Goal: Task Accomplishment & Management: Complete application form

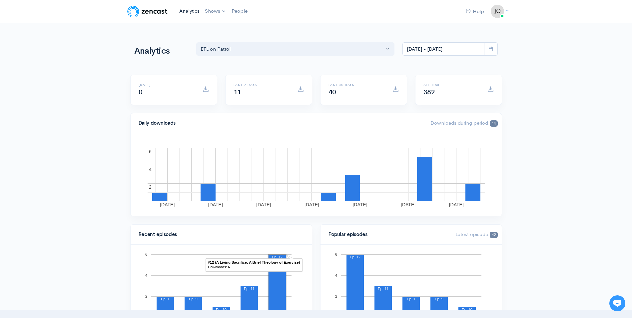
click at [190, 14] on link "Analytics" at bounding box center [190, 11] width 26 height 14
click at [197, 12] on link "Analytics" at bounding box center [190, 11] width 26 height 14
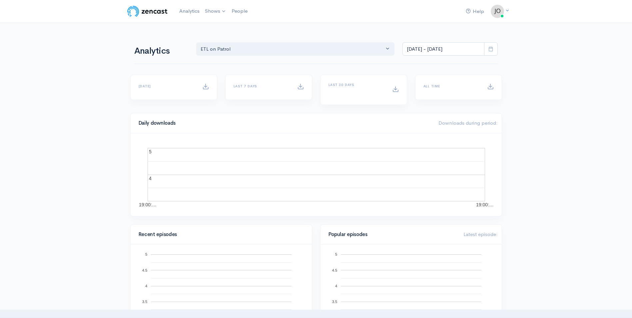
click at [208, 12] on link "Shows" at bounding box center [215, 11] width 27 height 15
click at [214, 24] on link "ETL on Patrol" at bounding box center [233, 28] width 61 height 12
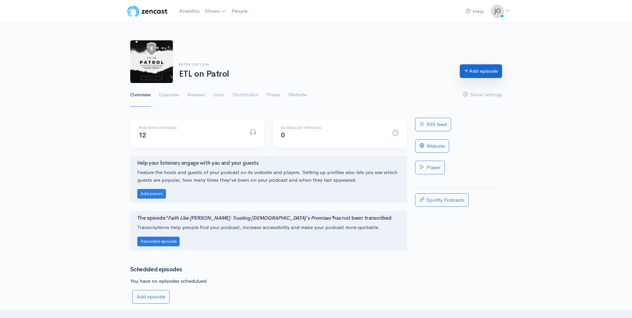
click at [448, 70] on link "Add episode" at bounding box center [481, 71] width 42 height 14
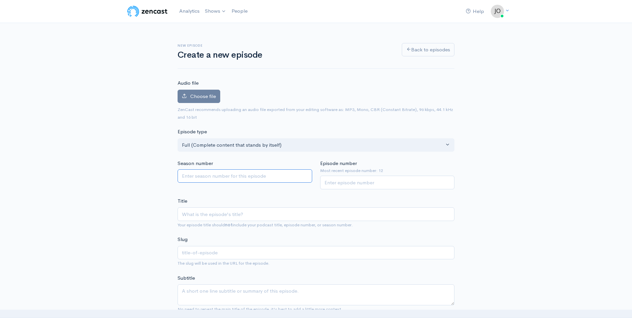
click at [213, 177] on input "Season number" at bounding box center [245, 176] width 135 height 14
click at [203, 92] on label "Choose file" at bounding box center [199, 97] width 43 height 14
click at [0, 0] on input "Choose file" at bounding box center [0, 0] width 0 height 0
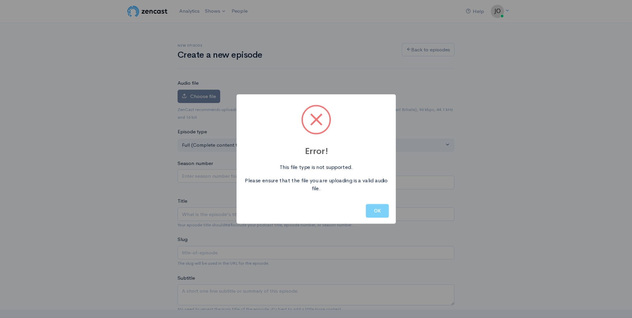
click at [382, 213] on button "OK" at bounding box center [377, 211] width 23 height 14
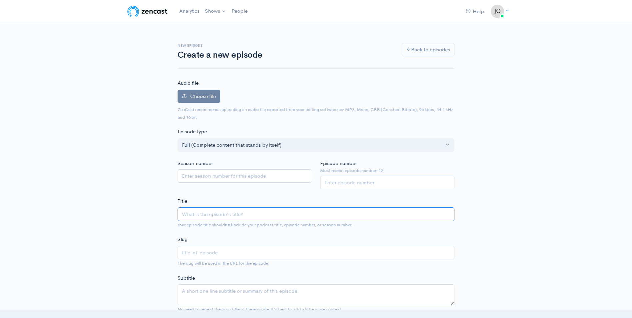
click at [232, 218] on input "Title" at bounding box center [316, 214] width 277 height 14
type input "T"
type input "t"
type input "The"
type input "the"
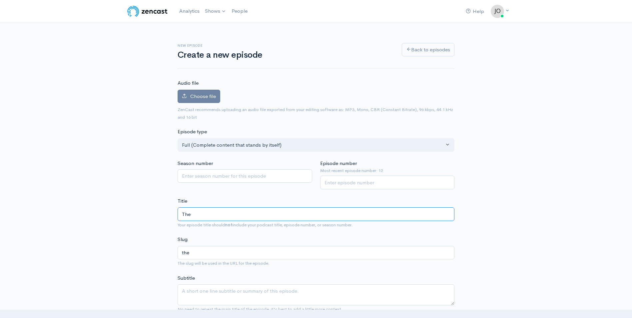
type input "The G"
type input "the-g"
type input "The [DEMOGRAPHIC_DATA]"
type input "the-[DEMOGRAPHIC_DATA]"
type input "The [DEMOGRAPHIC_DATA] of"
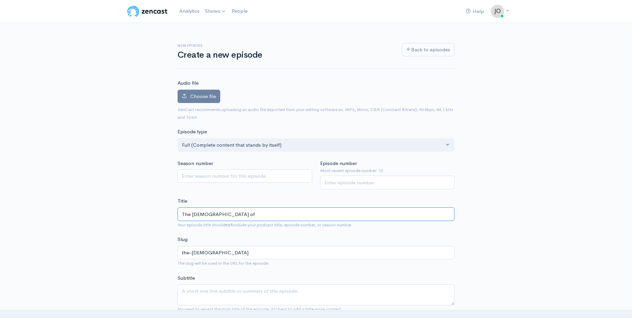
type input "the-god-of"
type input "The [DEMOGRAPHIC_DATA] of A"
type input "the-god-of-a"
type input "The [DEMOGRAPHIC_DATA] of Al"
type input "the-god-of-al"
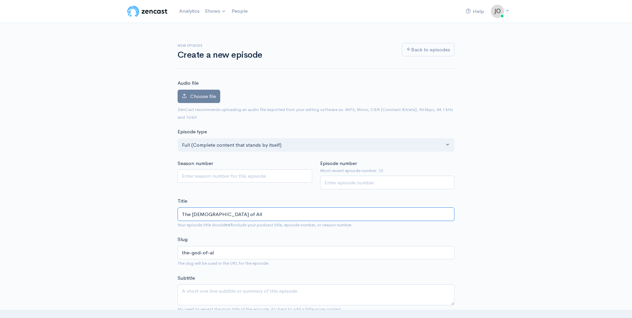
type input "The [DEMOGRAPHIC_DATA] of All"
type input "the-god-of-all"
type input "The [DEMOGRAPHIC_DATA] of All C"
type input "the-god-of-all-c"
type input "The [DEMOGRAPHIC_DATA] of All Co"
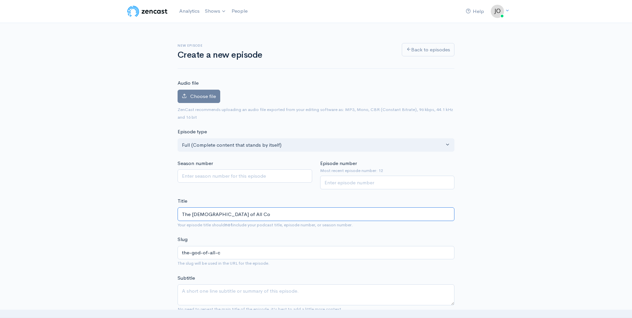
type input "the-god-of-all-co"
type input "The [DEMOGRAPHIC_DATA] of All Com"
type input "the-god-of-all-com"
type input "The [DEMOGRAPHIC_DATA] of All Comf"
type input "the-god-of-all-comf"
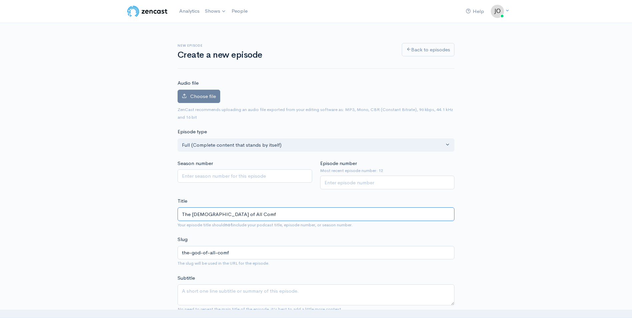
type input "The [DEMOGRAPHIC_DATA] of All Comfo"
type input "the-god-of-all-comfo"
type input "The [DEMOGRAPHIC_DATA] of All Comfot"
type input "the-god-of-all-comfot"
type input "The [DEMOGRAPHIC_DATA] of All Comfor"
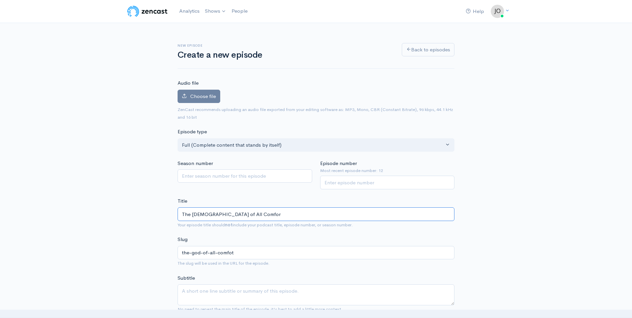
type input "the-god-of-all-comfor"
type input "The [DEMOGRAPHIC_DATA] of All Comfort"
type input "the-god-of-all-comfort"
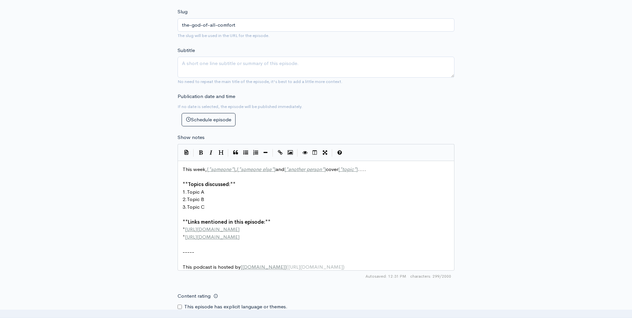
scroll to position [233, 0]
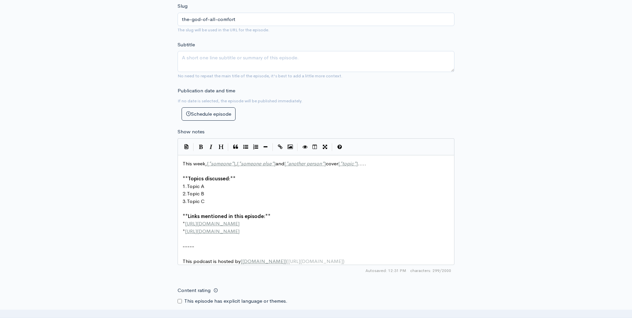
type input "The [DEMOGRAPHIC_DATA] of All Comfort"
click at [245, 62] on textarea "Subtitle" at bounding box center [316, 61] width 277 height 21
type textarea "We were created to seek comfort, where do you find yours?"
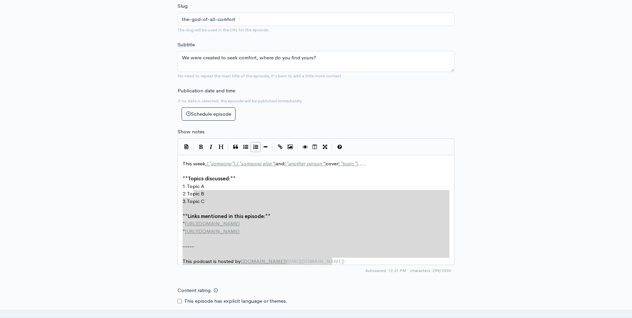
type textarea "**Topics discussed:** 1. Topic A 2. Topic B 3. Topic C **Links mentioned in thi…"
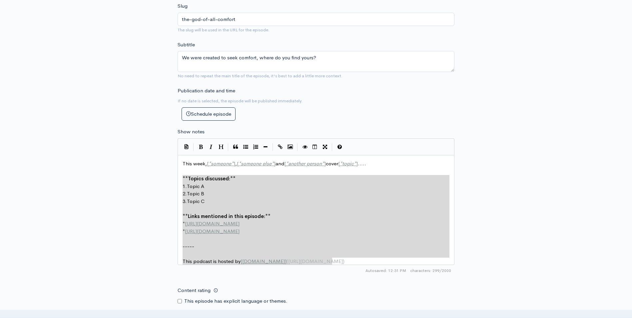
drag, startPoint x: 341, startPoint y: 262, endPoint x: 183, endPoint y: 181, distance: 178.2
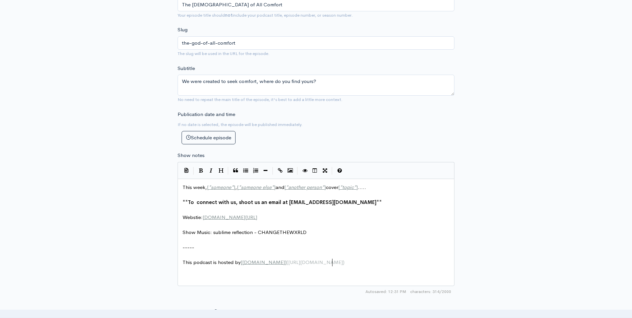
scroll to position [200, 0]
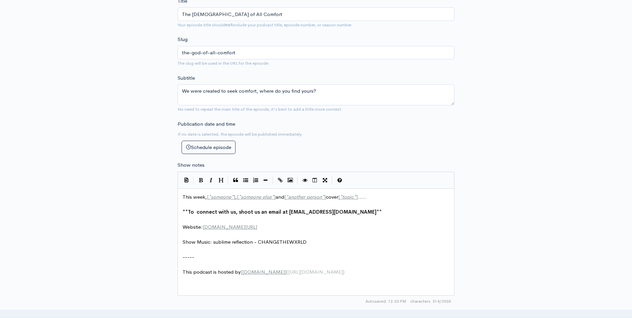
click at [290, 228] on pre "Webstie: [DOMAIN_NAME][URL]" at bounding box center [318, 227] width 274 height 8
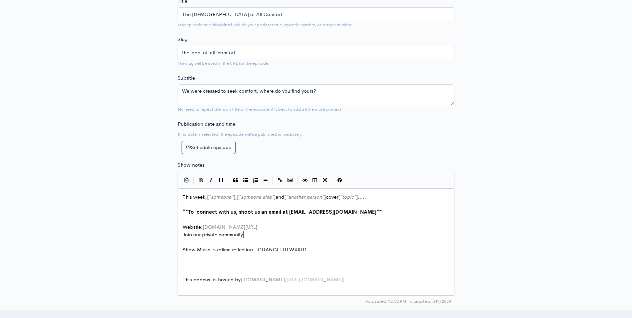
type textarea "Join our private community:"
click at [200, 227] on span "Webstie: [DOMAIN_NAME][URL]" at bounding box center [220, 227] width 75 height 6
type textarea "it"
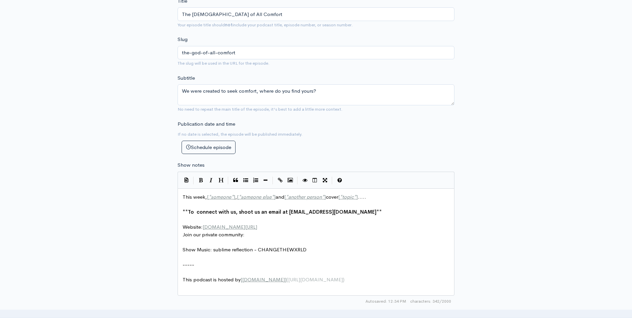
click at [184, 235] on span "Join our private community:" at bounding box center [214, 234] width 62 height 6
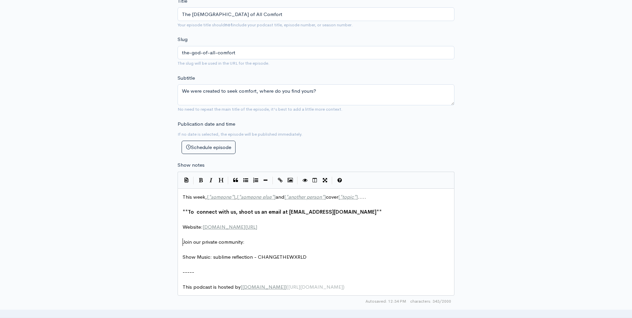
click at [256, 240] on pre "Join our private community:" at bounding box center [318, 242] width 274 height 8
type textarea "[URL][DOMAIN_NAME]"
drag, startPoint x: 280, startPoint y: 249, endPoint x: 256, endPoint y: 244, distance: 25.0
drag, startPoint x: 310, startPoint y: 257, endPoint x: 263, endPoint y: 250, distance: 47.1
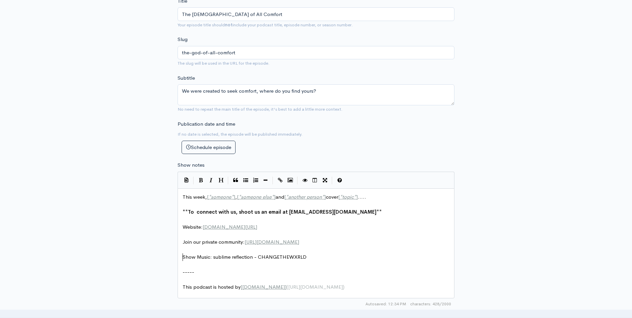
click at [309, 254] on pre "​" at bounding box center [318, 250] width 274 height 8
click at [245, 242] on span "Join our private community: [URL][DOMAIN_NAME]" at bounding box center [241, 242] width 117 height 6
type textarea "ETL Skool"
drag, startPoint x: 267, startPoint y: 242, endPoint x: 247, endPoint y: 242, distance: 20.0
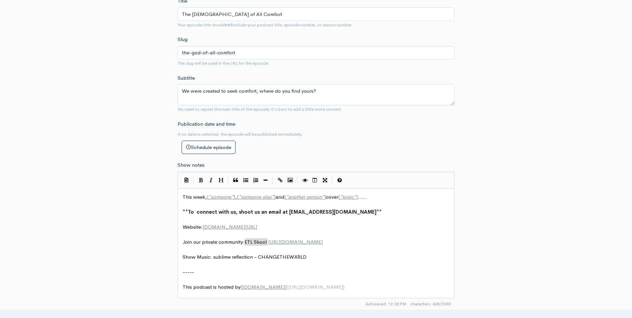
type textarea "ETL Skool"
click at [278, 179] on icon "Create Link" at bounding box center [280, 180] width 5 height 5
type textarea "[URL][DOMAIN_NAME]"
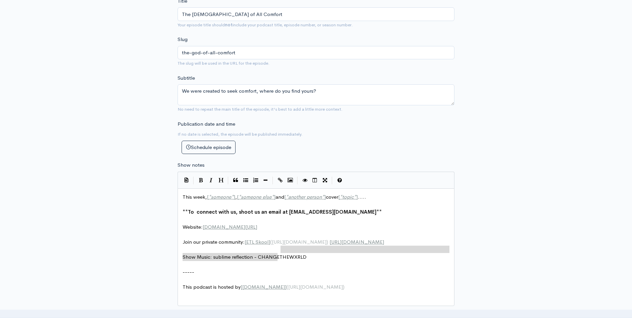
drag, startPoint x: 280, startPoint y: 257, endPoint x: 280, endPoint y: 252, distance: 5.3
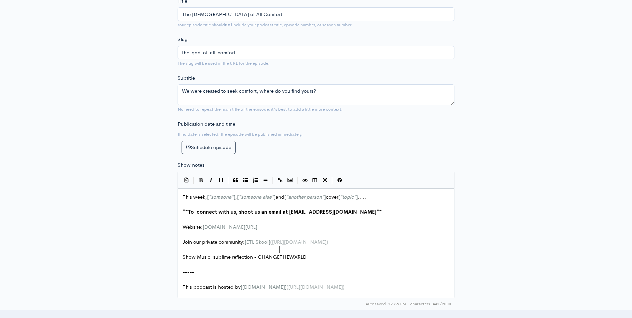
click at [422, 261] on pre "Show Music: sublime reflection - CHANGETHEWXRLD" at bounding box center [318, 257] width 274 height 8
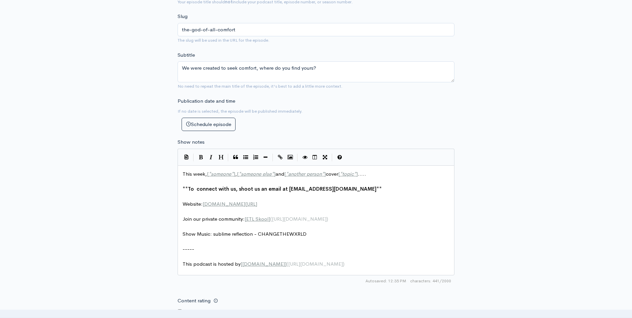
scroll to position [233, 0]
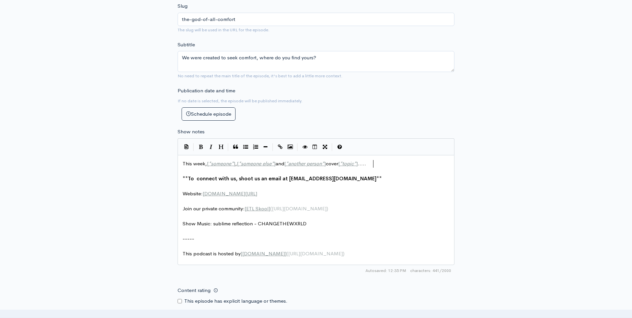
type textarea "This week, [*someone*], [*someone else*] and [*another person*] cover [*topic*]…"
drag, startPoint x: 377, startPoint y: 164, endPoint x: 206, endPoint y: 159, distance: 171.6
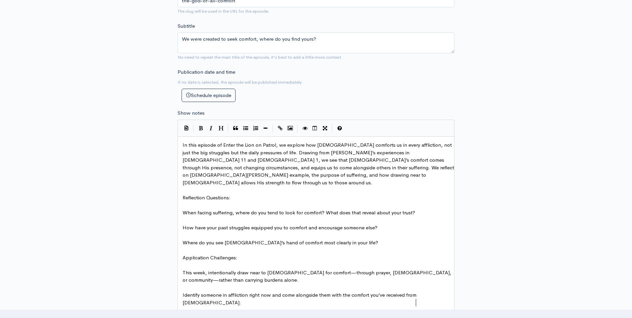
click at [303, 147] on span "In this episode of Enter the Lion on Patrol, we explore how [DEMOGRAPHIC_DATA] …" at bounding box center [319, 164] width 273 height 44
type textarea "how m"
type textarea "hm"
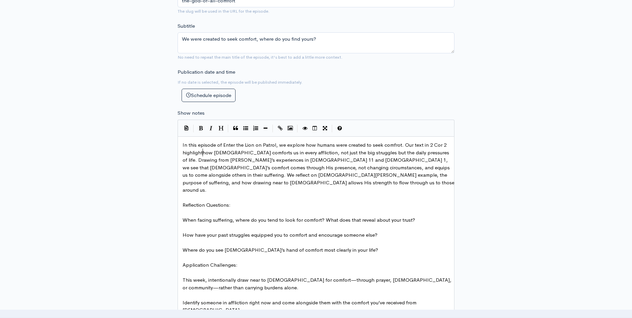
scroll to position [3, 150]
type textarea "umans were created to seek comfrot. Our text in 2 Cor 2 highlights"
type textarea ", not just the big struggles but the daily pressures of life."
drag, startPoint x: 293, startPoint y: 153, endPoint x: 418, endPoint y: 153, distance: 124.3
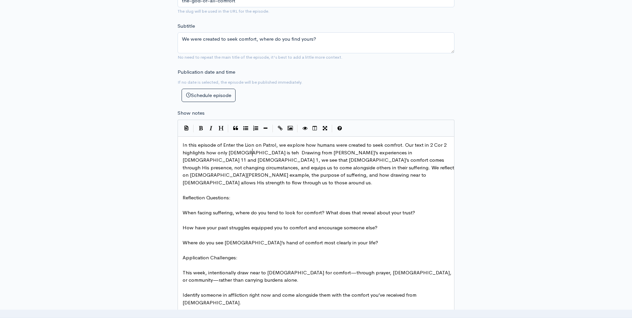
type textarea "only [DEMOGRAPHIC_DATA] is teh t"
type textarea "he true source of teh com"
type textarea "he comfort we seek."
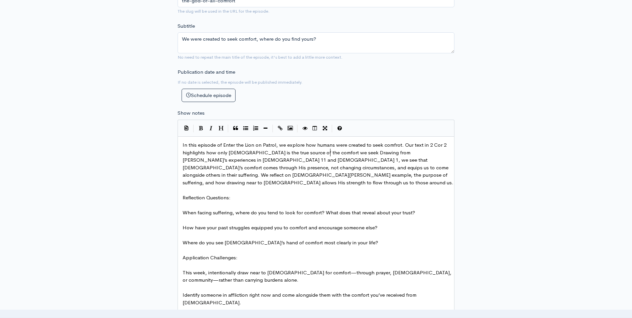
scroll to position [3, 45]
drag, startPoint x: 239, startPoint y: 160, endPoint x: 334, endPoint y: 153, distance: 95.6
type textarea "W"
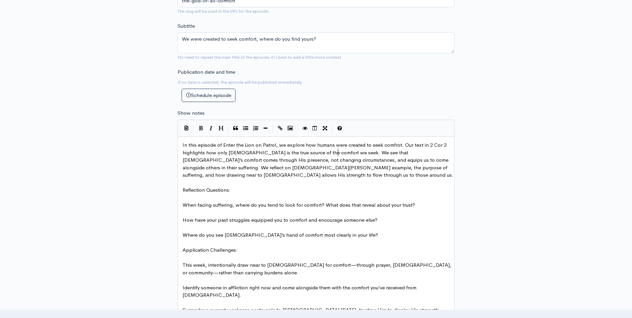
scroll to position [3, 5]
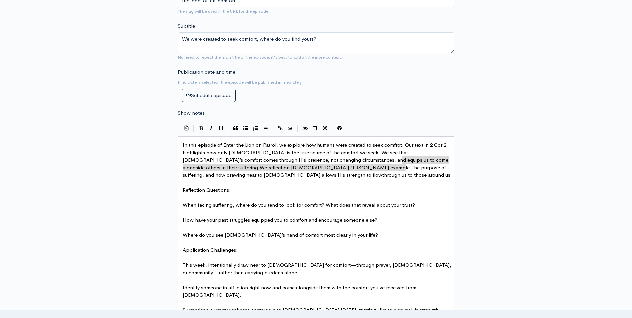
type textarea "We reflect on [DEMOGRAPHIC_DATA][PERSON_NAME] example, the purpose of suffering…"
drag, startPoint x: 402, startPoint y: 161, endPoint x: 405, endPoint y: 172, distance: 11.3
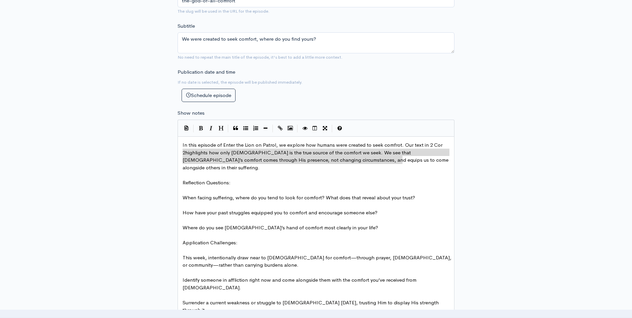
type textarea "In this episode of Enter the Lion on Patrol, we explore how humans were created…"
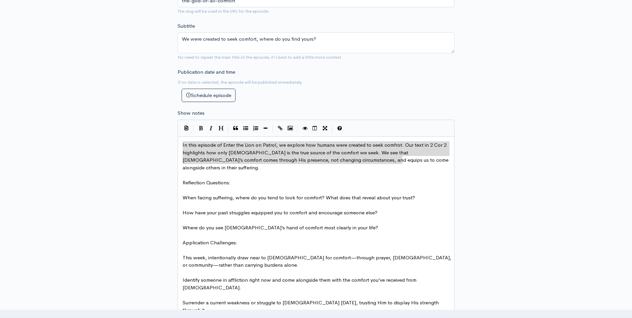
drag, startPoint x: 407, startPoint y: 163, endPoint x: 176, endPoint y: 143, distance: 232.1
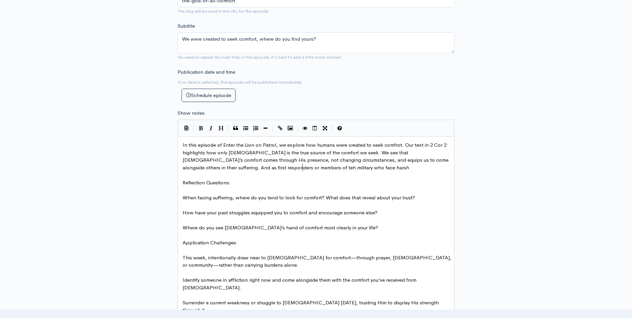
scroll to position [3, 147]
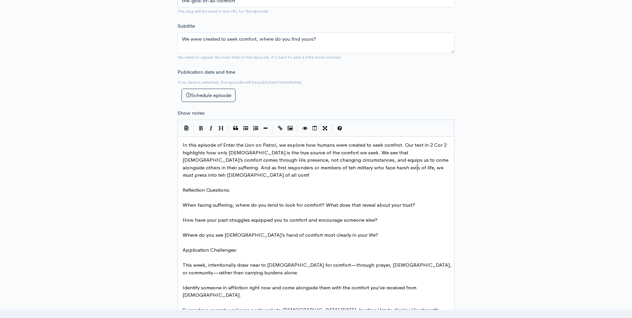
type textarea "And as first responders or members of teh military who face harsh evils of life…"
type textarea "ort."
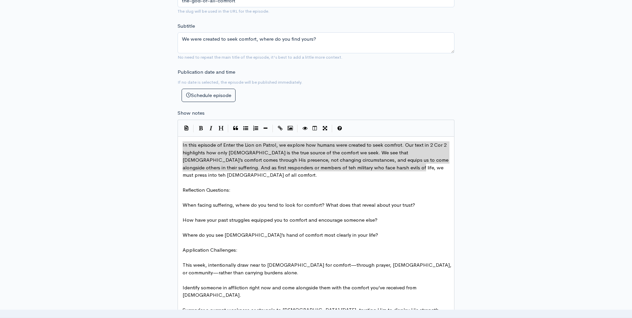
drag, startPoint x: 426, startPoint y: 168, endPoint x: 170, endPoint y: 147, distance: 257.3
type textarea "In this episode of Enter the Lion on Patrol, we explore how humans were created…"
paste textarea
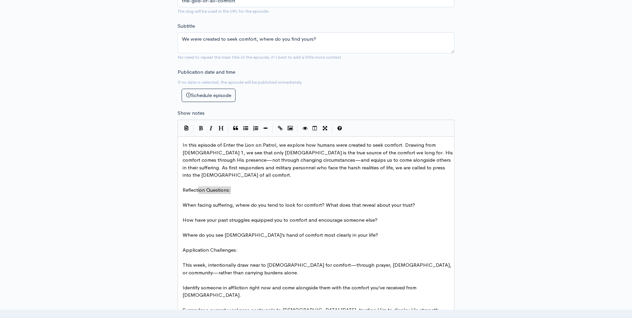
type textarea "Reflection Questions:"
drag, startPoint x: 225, startPoint y: 190, endPoint x: 177, endPoint y: 189, distance: 47.7
click at [200, 127] on icon "Bold" at bounding box center [201, 128] width 4 height 5
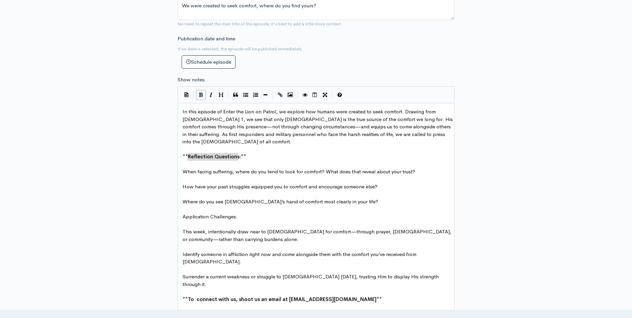
scroll to position [318, 0]
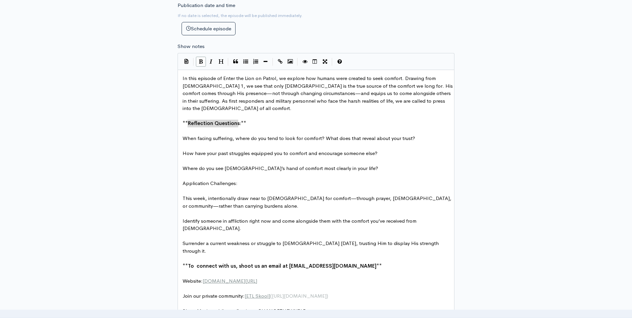
type textarea "Application Challenges:"
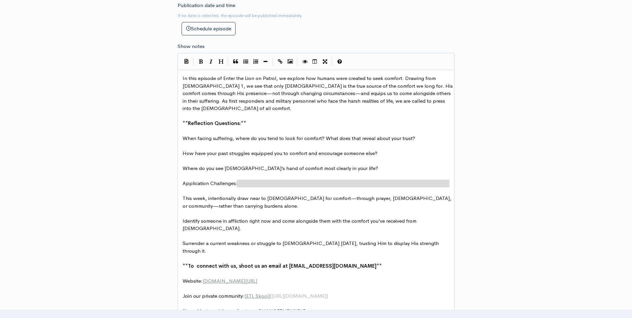
type textarea "Application Challenges:"
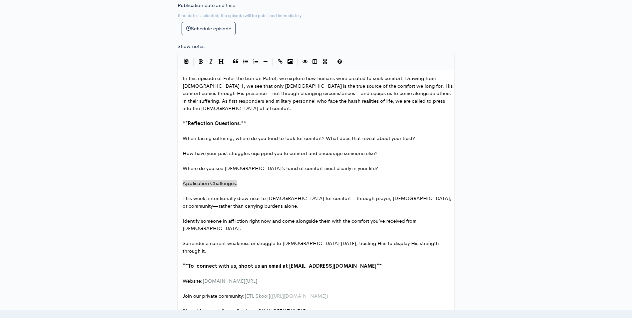
drag, startPoint x: 239, startPoint y: 185, endPoint x: 170, endPoint y: 184, distance: 69.0
type textarea "Surrender a current weakness or struggle to [DEMOGRAPHIC_DATA] [DATE], trusting…"
drag, startPoint x: 427, startPoint y: 237, endPoint x: 169, endPoint y: 235, distance: 258.5
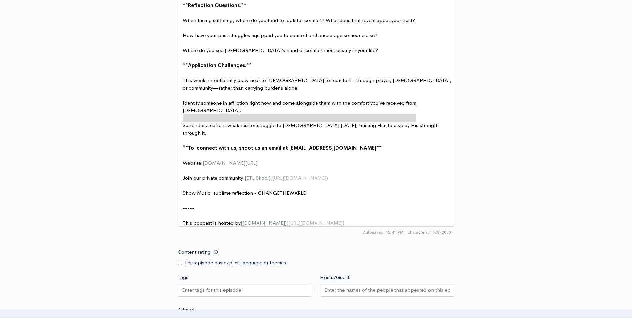
scroll to position [452, 0]
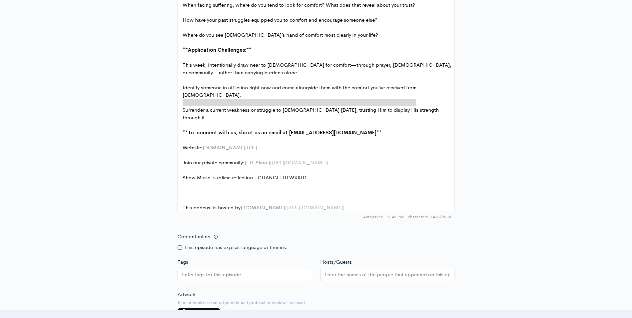
click at [280, 261] on div at bounding box center [245, 274] width 135 height 13
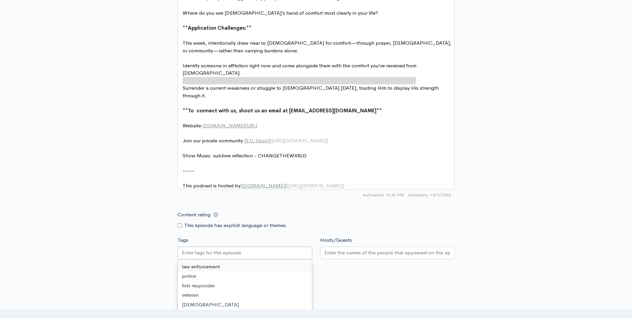
scroll to position [485, 0]
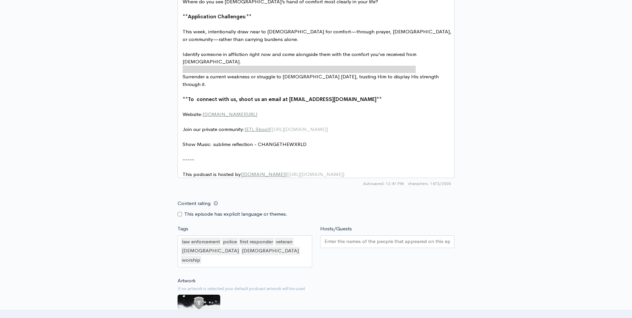
click at [419, 261] on form "Audio file Choose file 0 ZenCast recommends uploading an audio file exported fr…" at bounding box center [316, 3] width 277 height 818
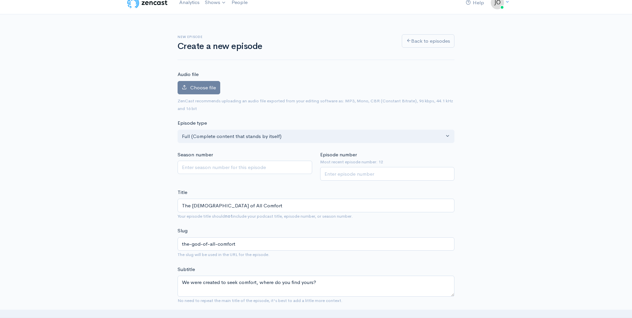
scroll to position [0, 0]
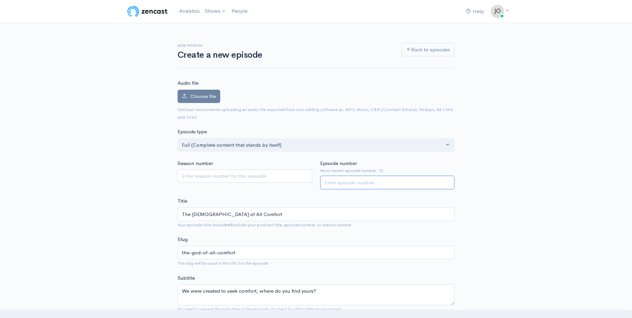
click at [360, 184] on input "Episode number" at bounding box center [387, 183] width 135 height 14
type input "13"
click at [188, 95] on label "Choose file" at bounding box center [199, 97] width 43 height 14
click at [0, 0] on input "Choose file" at bounding box center [0, 0] width 0 height 0
click at [207, 95] on span "Choose file" at bounding box center [203, 96] width 26 height 6
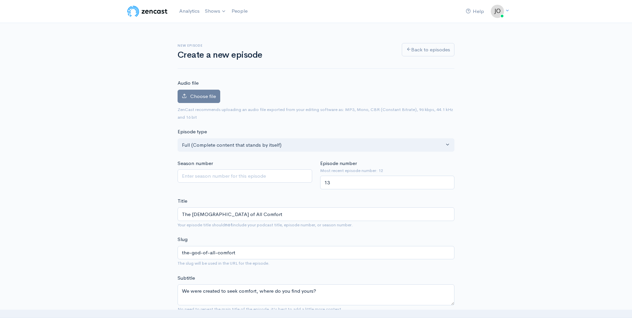
click at [0, 0] on input "Choose file" at bounding box center [0, 0] width 0 height 0
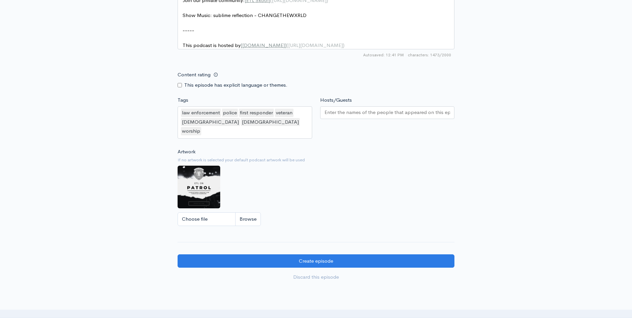
scroll to position [666, 0]
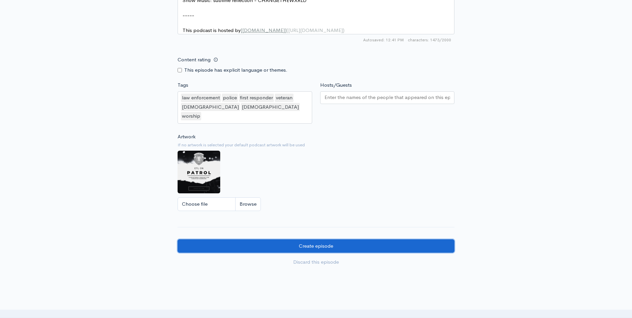
click at [203, 239] on input "Create episode" at bounding box center [316, 246] width 277 height 14
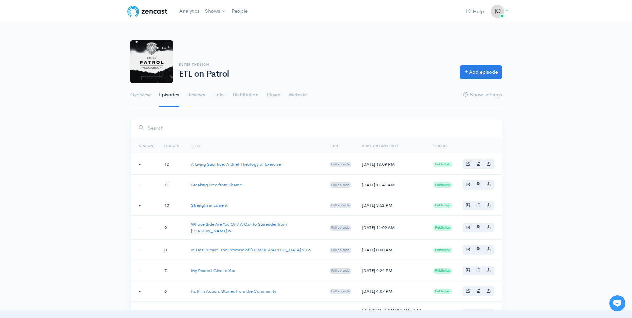
click at [224, 163] on link "A Living Sacrifice: A Brief Theology of Exercise" at bounding box center [236, 164] width 90 height 6
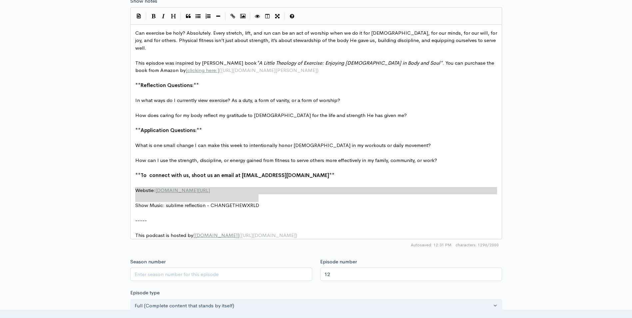
scroll to position [3, 0]
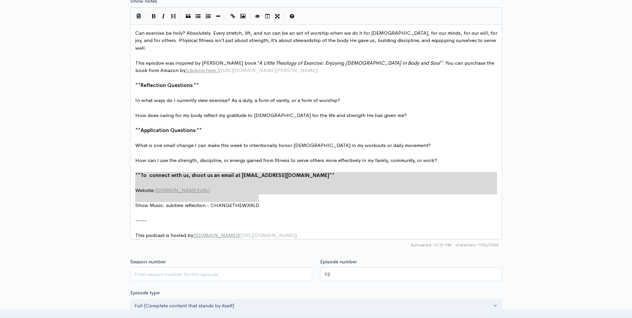
type textarea "**To connect with us, shoot us an email at Josh@enterthelion.co** Webstie: www.…"
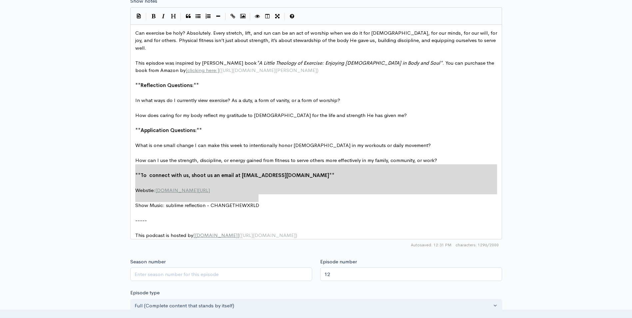
drag, startPoint x: 265, startPoint y: 197, endPoint x: 129, endPoint y: 172, distance: 138.6
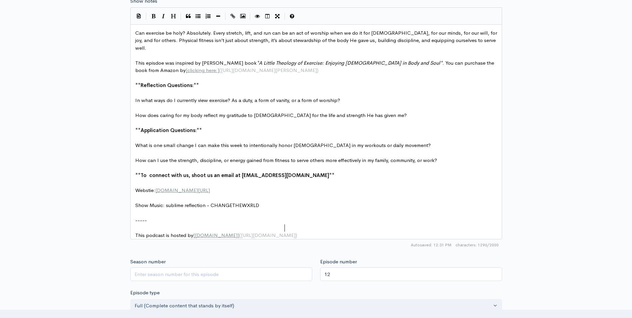
click at [326, 232] on pre "This podcast is hosted by [ ZenCast.fm ] ( https://wwww.zencast.fm )" at bounding box center [318, 236] width 369 height 8
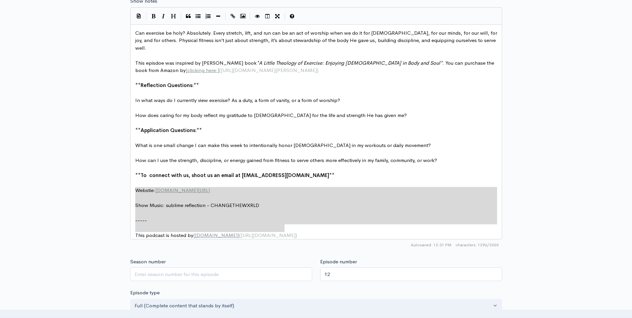
type textarea "**To connect with us, shoot us an email at Josh@enterthelion.co** Webstie: www.…"
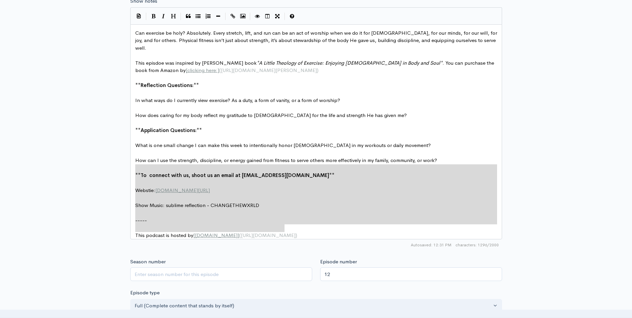
drag, startPoint x: 305, startPoint y: 227, endPoint x: 114, endPoint y: 164, distance: 201.8
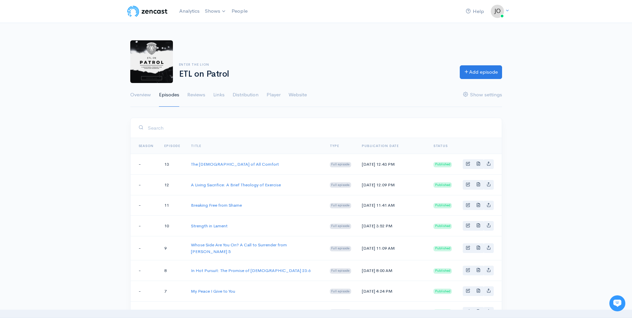
click at [58, 73] on div "Enter the Lion ETL on Patrol Add episode Overview Episodes Reviews Links Distri…" at bounding box center [316, 69] width 632 height 75
click at [558, 160] on div "Help Notifications View all Your profile Team settings Default team Current Log…" at bounding box center [316, 239] width 632 height 478
click at [243, 95] on link "Distribution" at bounding box center [246, 95] width 26 height 24
